Goal: Transaction & Acquisition: Purchase product/service

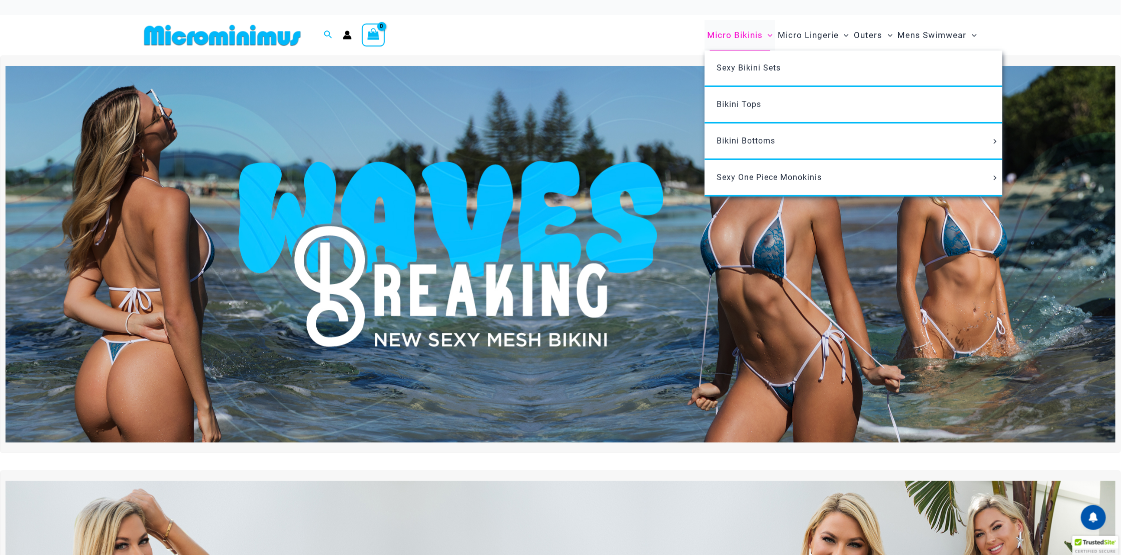
click at [752, 34] on span "Micro Bikinis" at bounding box center [735, 36] width 56 height 26
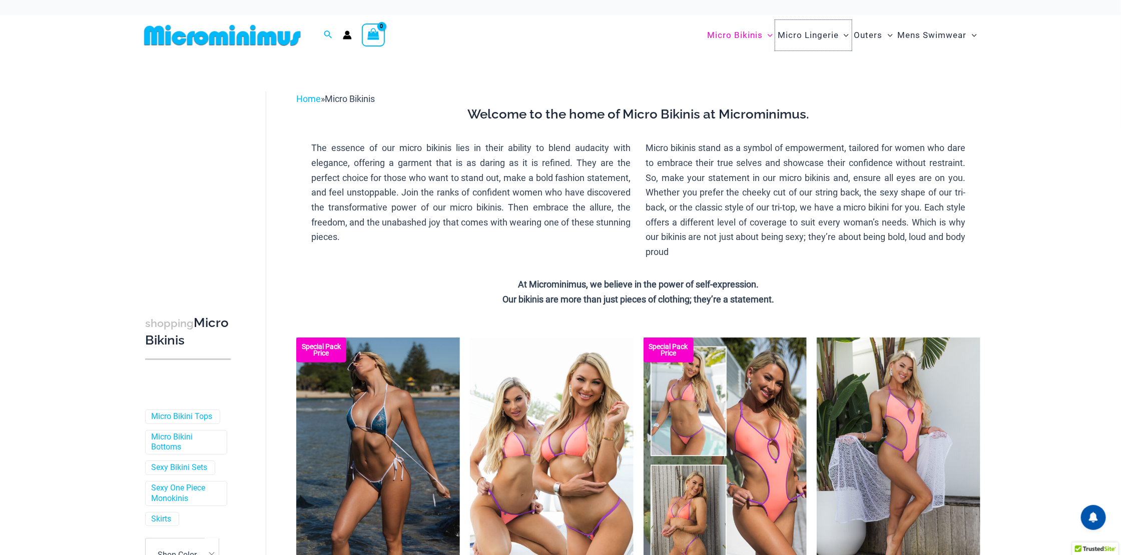
click at [805, 35] on span "Micro Lingerie" at bounding box center [807, 36] width 61 height 26
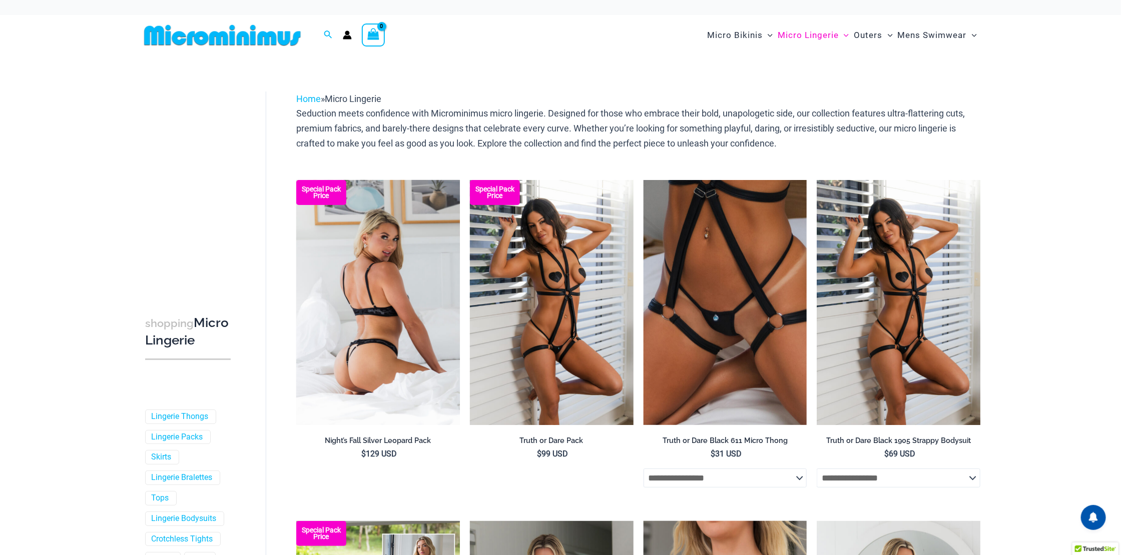
click at [402, 272] on img at bounding box center [378, 302] width 164 height 245
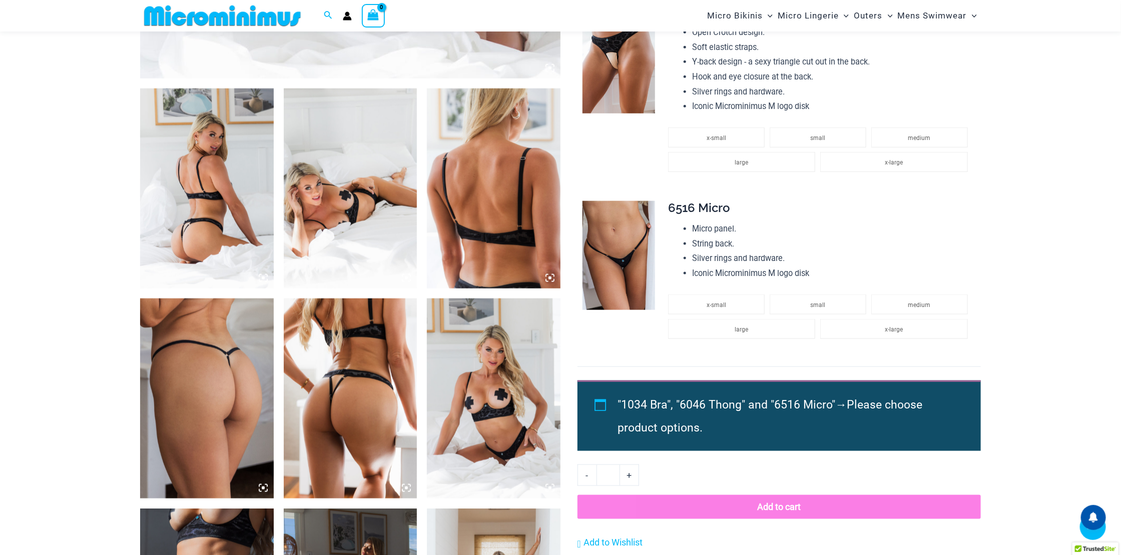
scroll to position [667, 0]
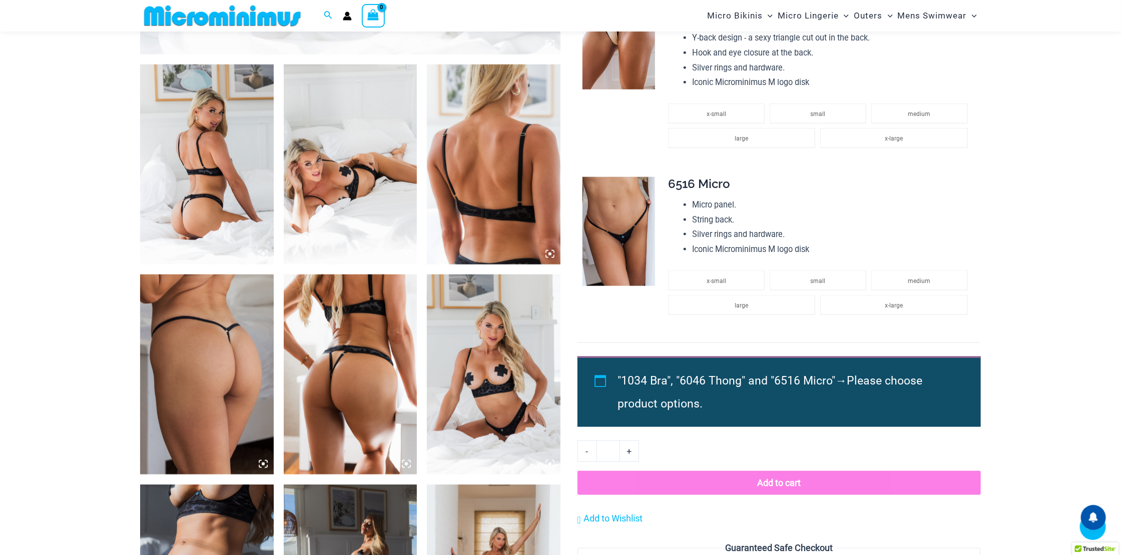
drag, startPoint x: 504, startPoint y: 173, endPoint x: 227, endPoint y: 337, distance: 321.7
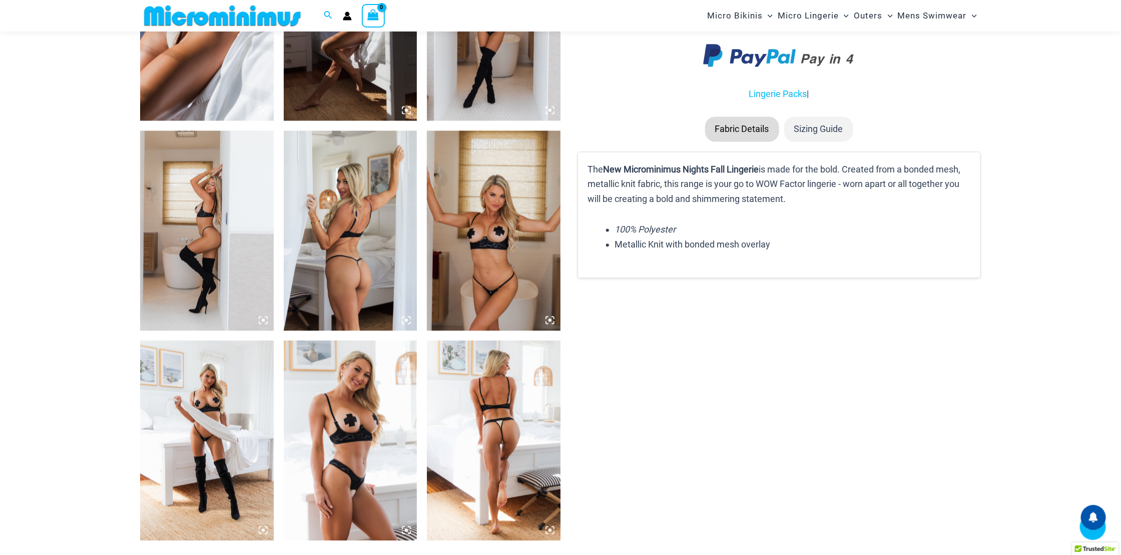
scroll to position [1342, 0]
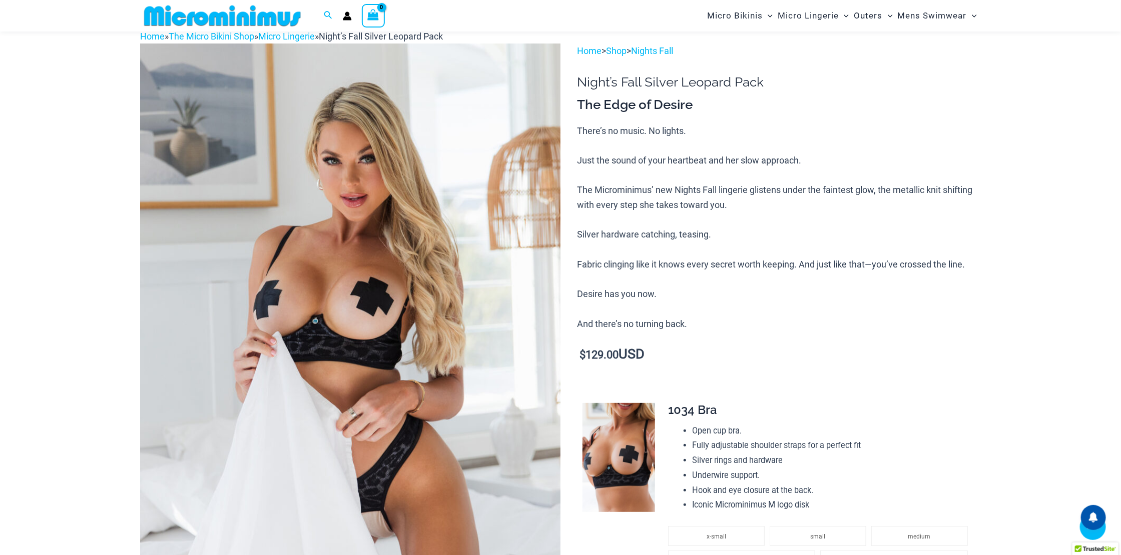
scroll to position [0, 0]
